Goal: Information Seeking & Learning: Learn about a topic

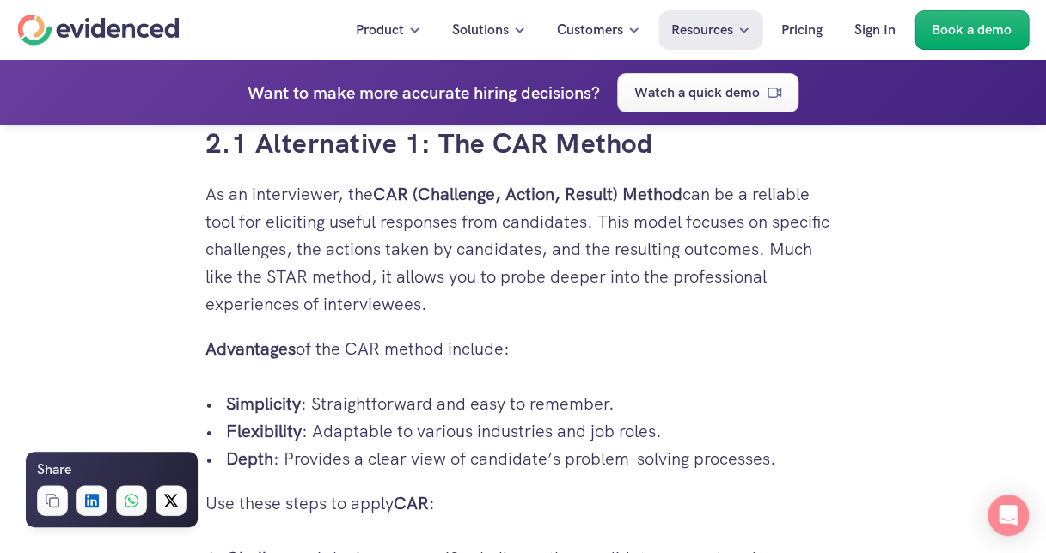
scroll to position [3007, 0]
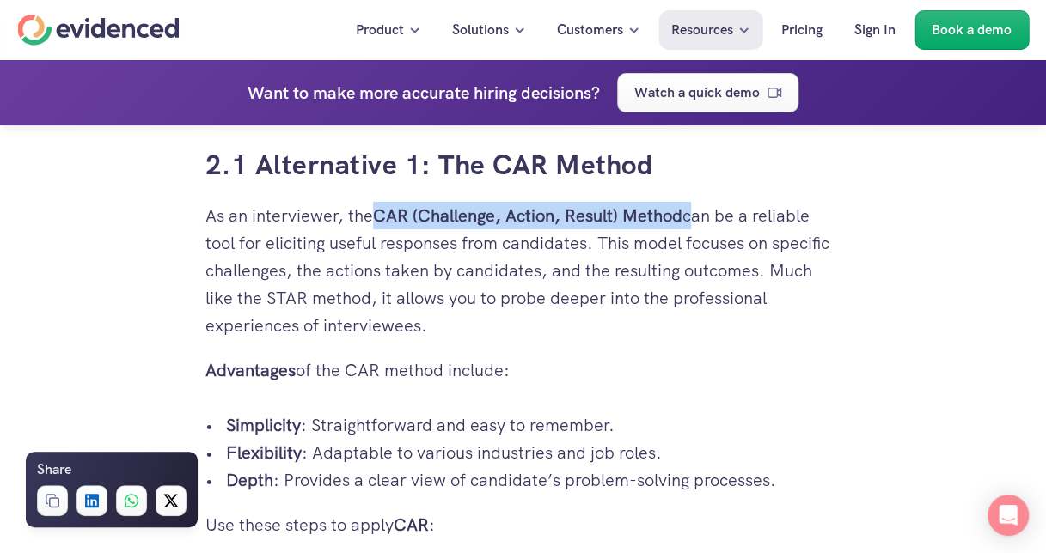
drag, startPoint x: 690, startPoint y: 218, endPoint x: 384, endPoint y: 219, distance: 305.8
click at [381, 219] on p "As an interviewer, the CAR (Challenge, Action, Result) Method can be a reliable…" at bounding box center [523, 270] width 636 height 137
copy p "CAR (Challenge, Action, Result) Method"
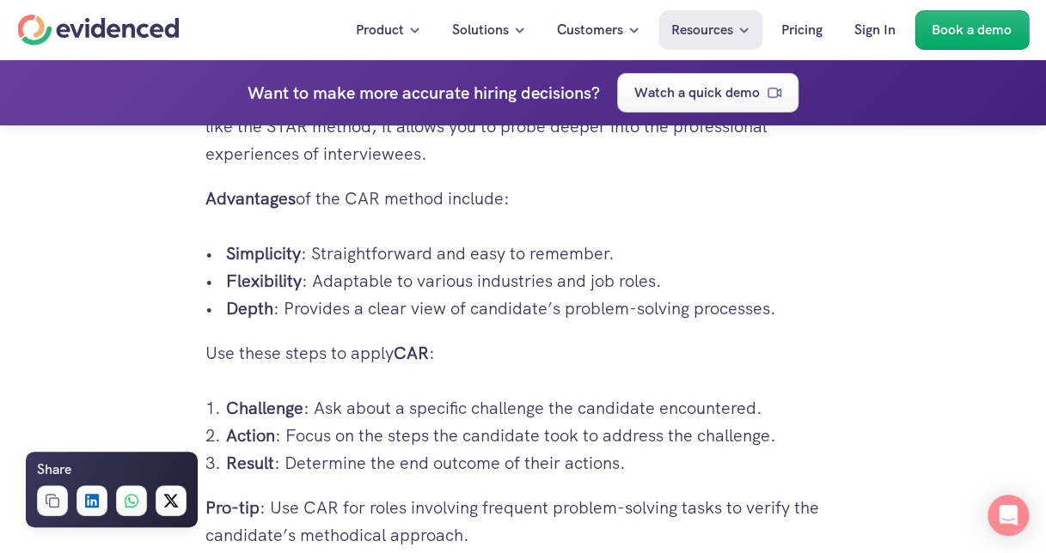
scroll to position [3265, 0]
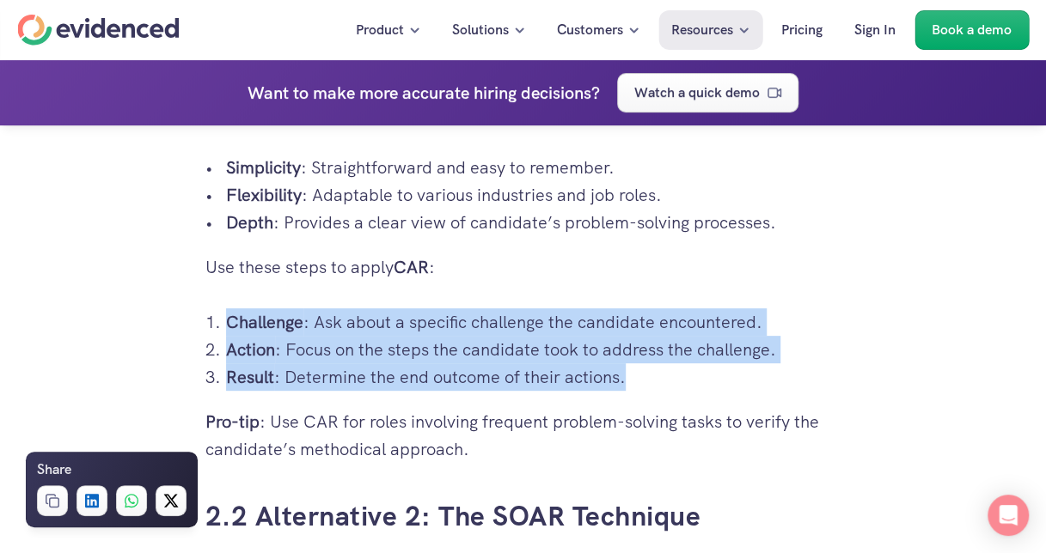
drag, startPoint x: 649, startPoint y: 378, endPoint x: 211, endPoint y: 306, distance: 443.2
copy ol "Challenge : Ask about a specific challenge the candidate encountered. Action : …"
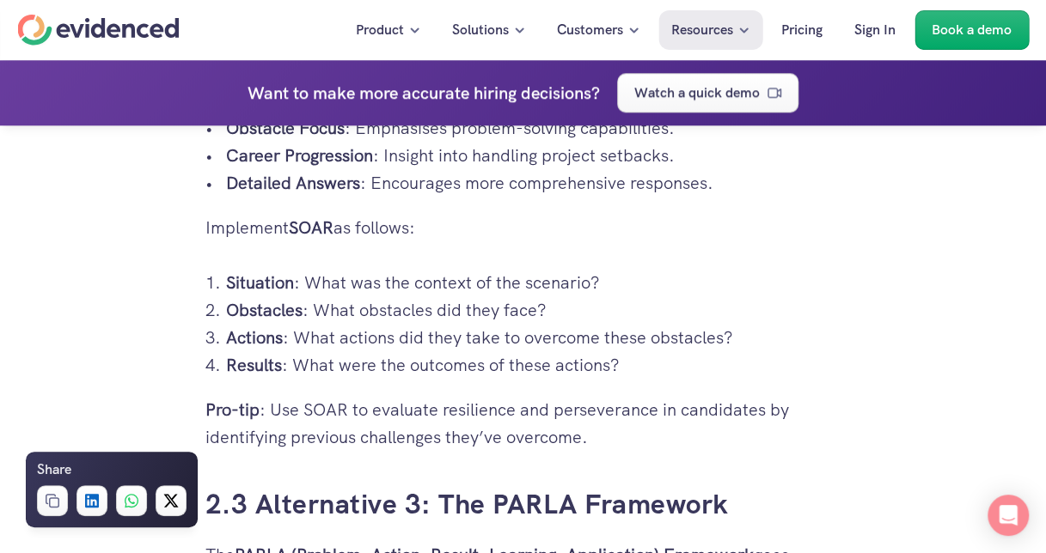
scroll to position [3952, 0]
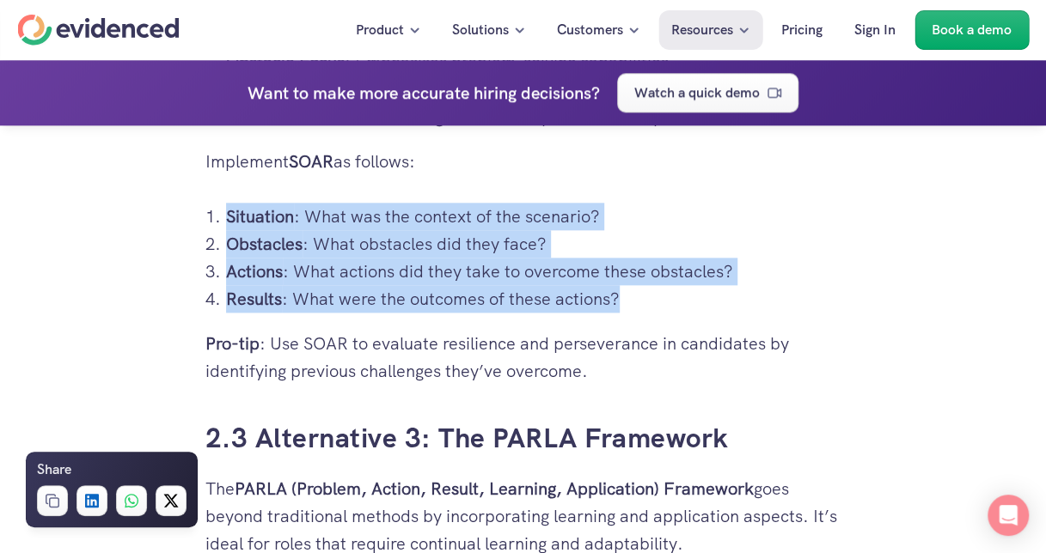
drag, startPoint x: 679, startPoint y: 301, endPoint x: 225, endPoint y: 211, distance: 462.3
click at [225, 211] on ol "Situation : What was the context of the scenario? Obstacles : What obstacles di…" at bounding box center [523, 258] width 636 height 110
copy ol "Situation : What was the context of the scenario? Obstacles : What obstacles di…"
click at [792, 371] on p "Pro-tip : Use SOAR to evaluate resilience and perseverance in candidates by ide…" at bounding box center [523, 357] width 636 height 55
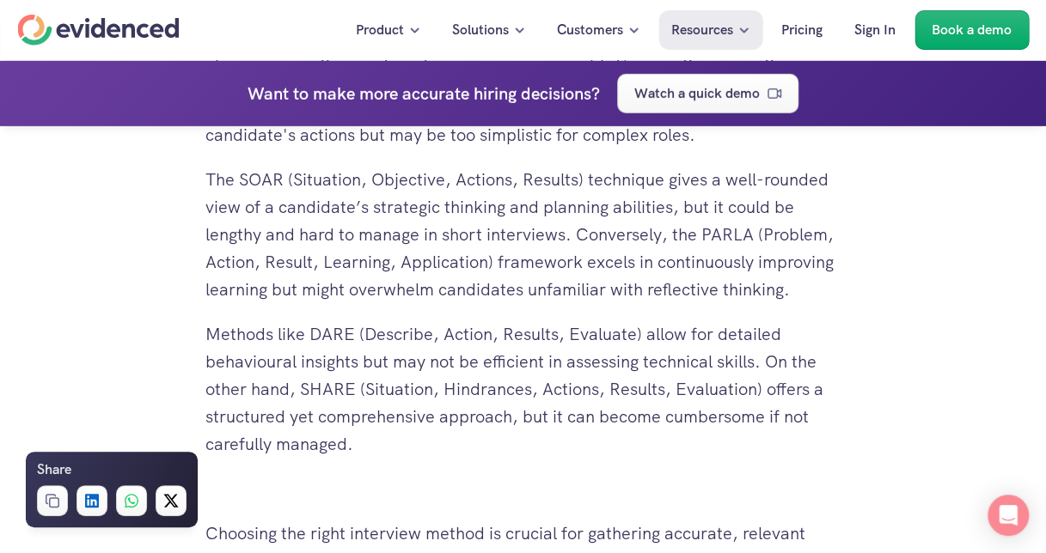
scroll to position [8591, 0]
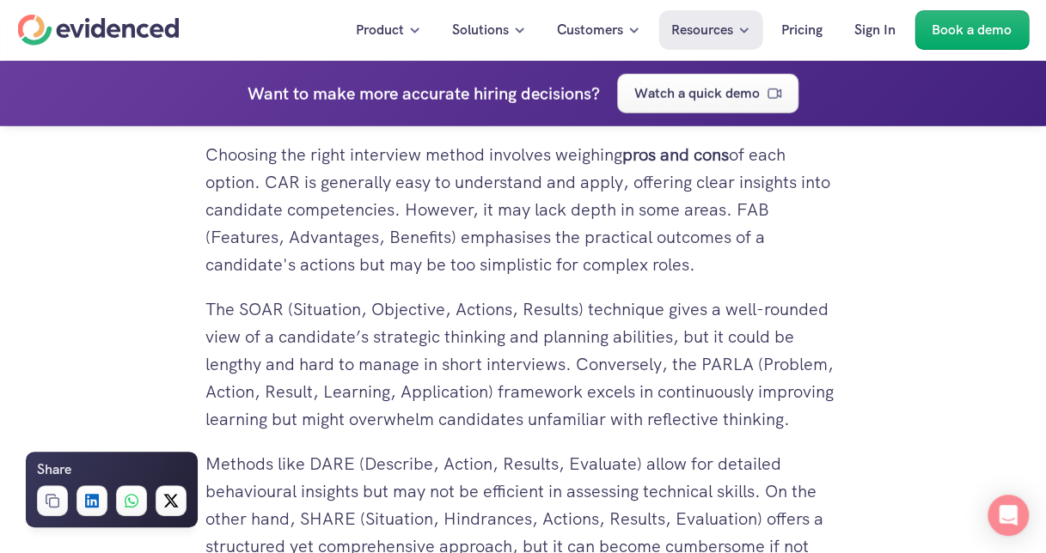
drag, startPoint x: 40, startPoint y: 280, endPoint x: 170, endPoint y: 150, distance: 183.5
